Goal: Task Accomplishment & Management: Use online tool/utility

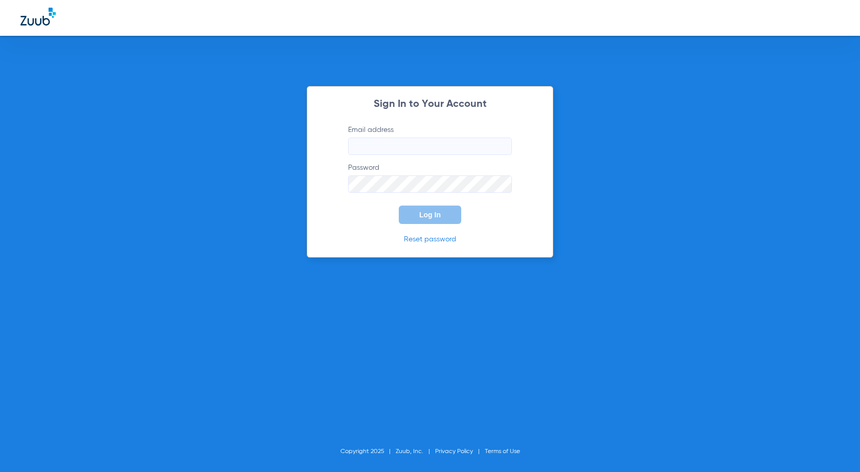
type input "[EMAIL_ADDRESS][PERSON_NAME][DOMAIN_NAME]"
click at [428, 217] on span "Log In" at bounding box center [429, 215] width 21 height 8
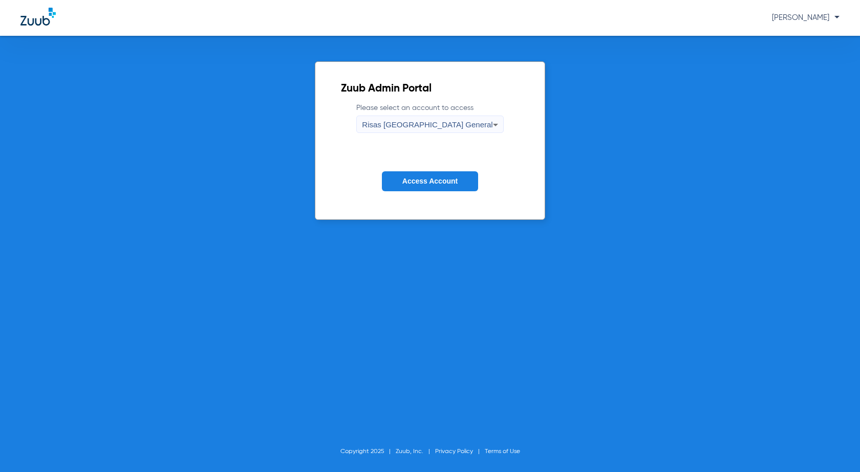
click at [432, 185] on span "Access Account" at bounding box center [429, 181] width 55 height 8
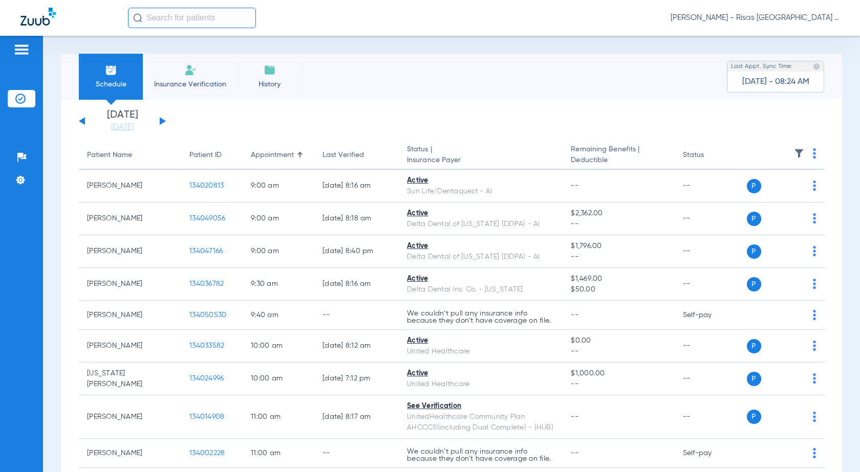
click at [159, 122] on div "[DATE] [DATE] [DATE] [DATE] [DATE] [DATE] [DATE] [DATE] [DATE] [DATE] [DATE] [D…" at bounding box center [122, 121] width 87 height 23
click at [163, 123] on div "[DATE] [DATE] [DATE] [DATE] [DATE] [DATE] [DATE] [DATE] [DATE] [DATE] [DATE] [D…" at bounding box center [122, 121] width 87 height 23
click at [163, 122] on button at bounding box center [163, 121] width 6 height 8
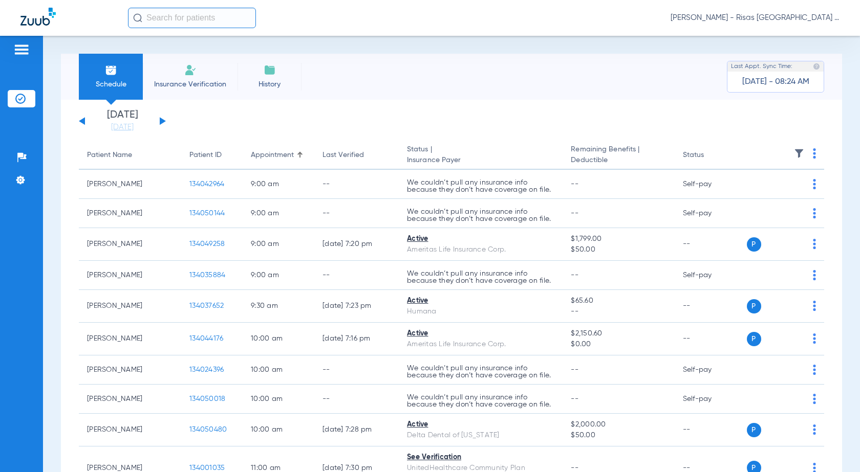
click at [813, 156] on img at bounding box center [814, 153] width 3 height 10
click at [767, 192] on span "Verify All" at bounding box center [767, 193] width 64 height 7
